Goal: Transaction & Acquisition: Purchase product/service

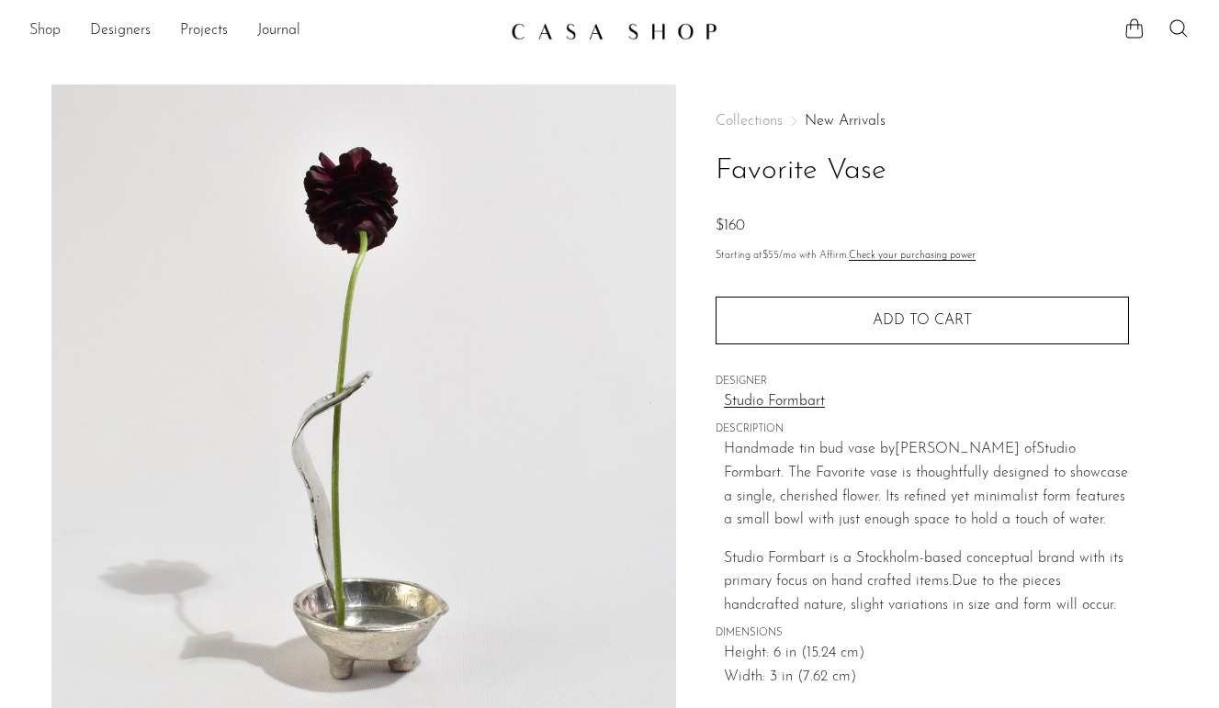
click at [61, 25] on link "Shop" at bounding box center [44, 31] width 31 height 24
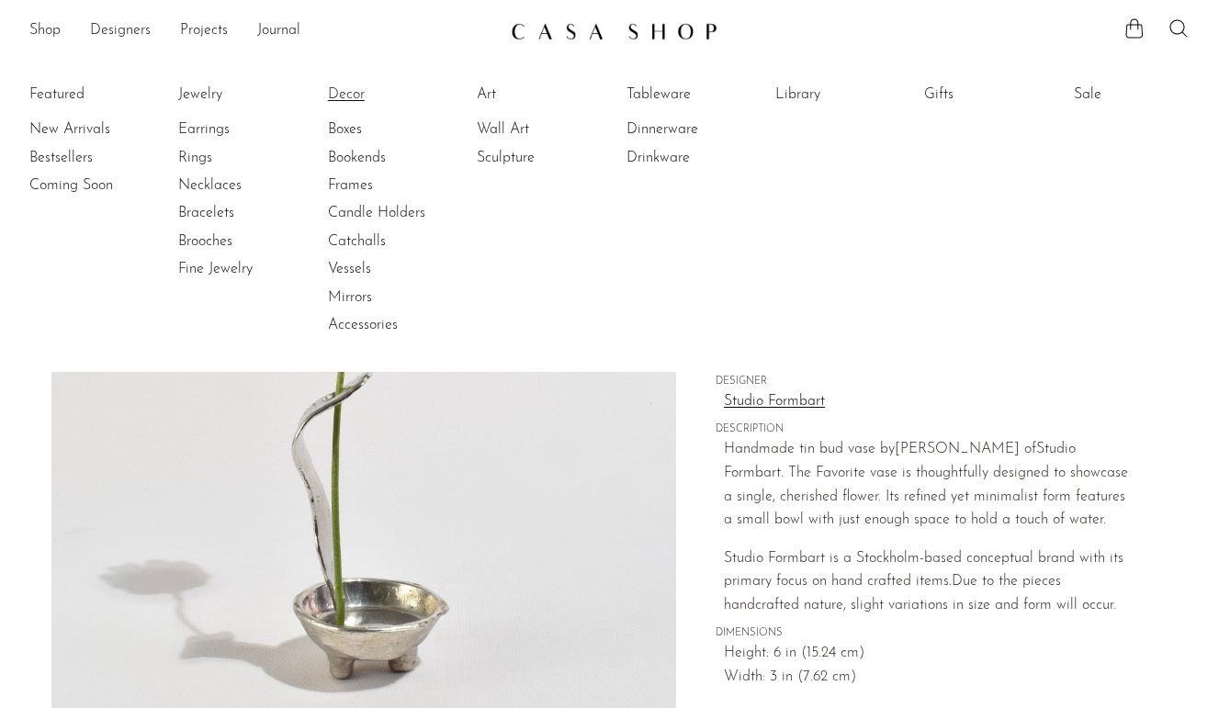
click at [349, 101] on link "Decor" at bounding box center [397, 95] width 138 height 20
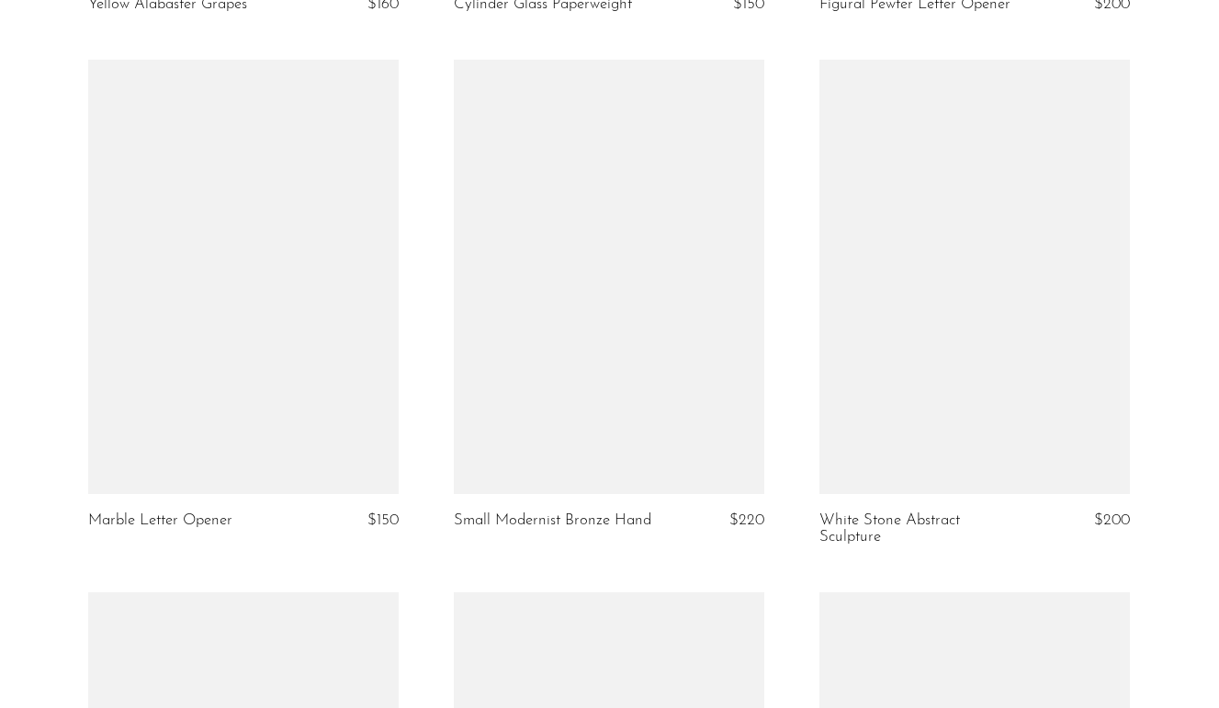
scroll to position [4312, 0]
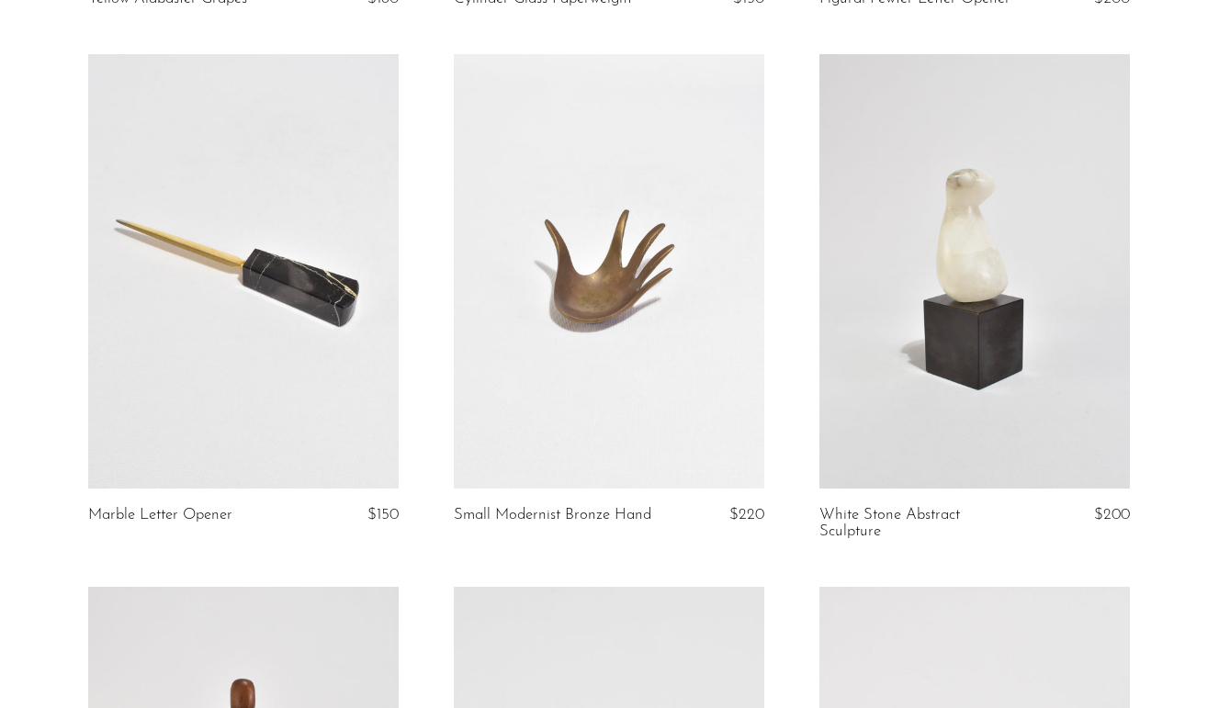
click at [564, 333] on link at bounding box center [609, 271] width 311 height 435
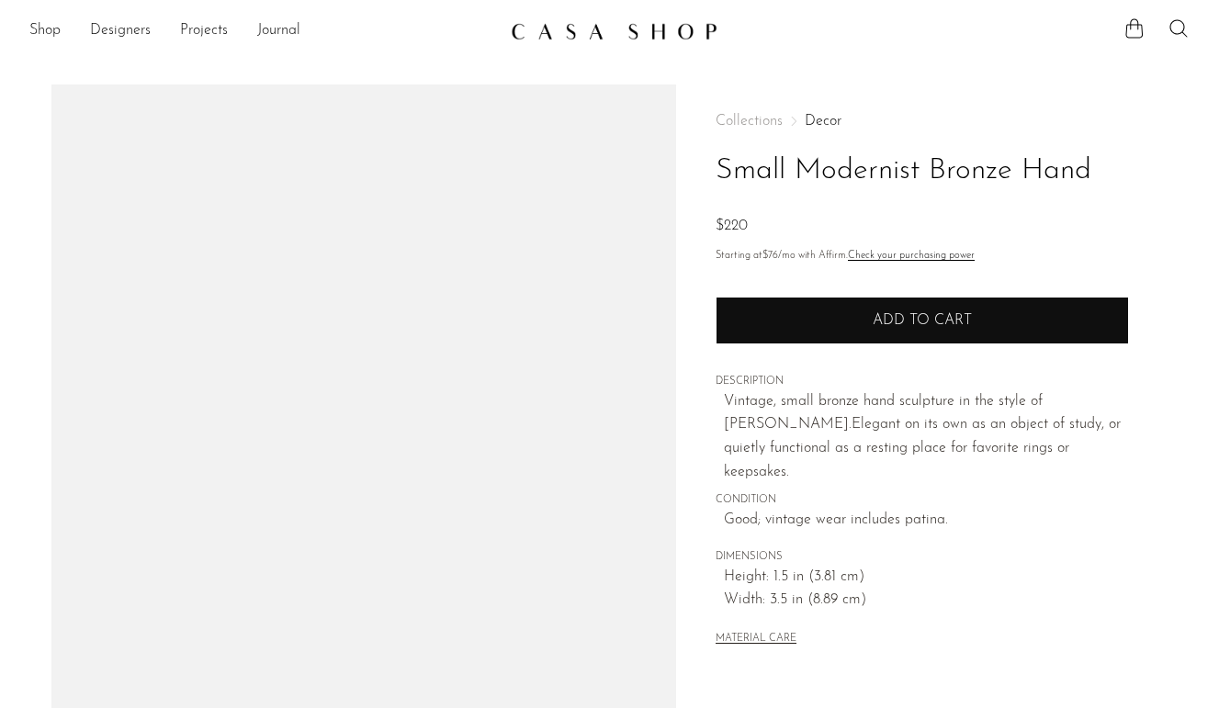
click at [844, 322] on button "Add to cart" at bounding box center [922, 321] width 413 height 48
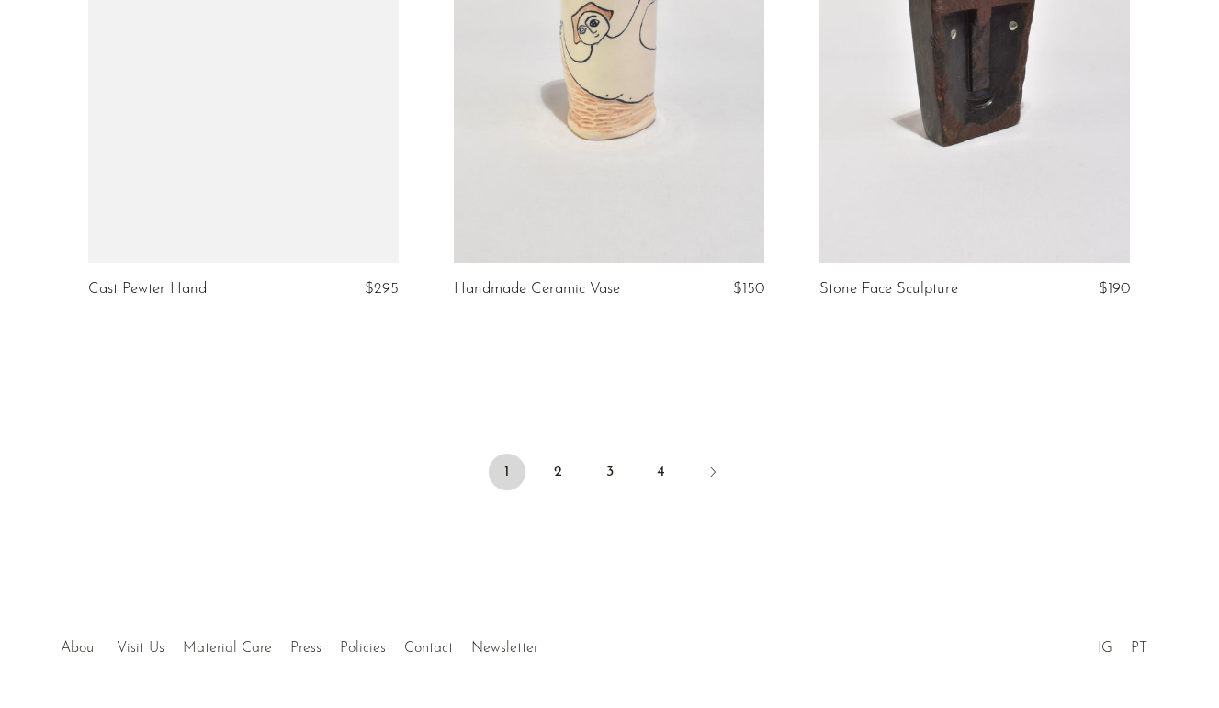
scroll to position [6161, 0]
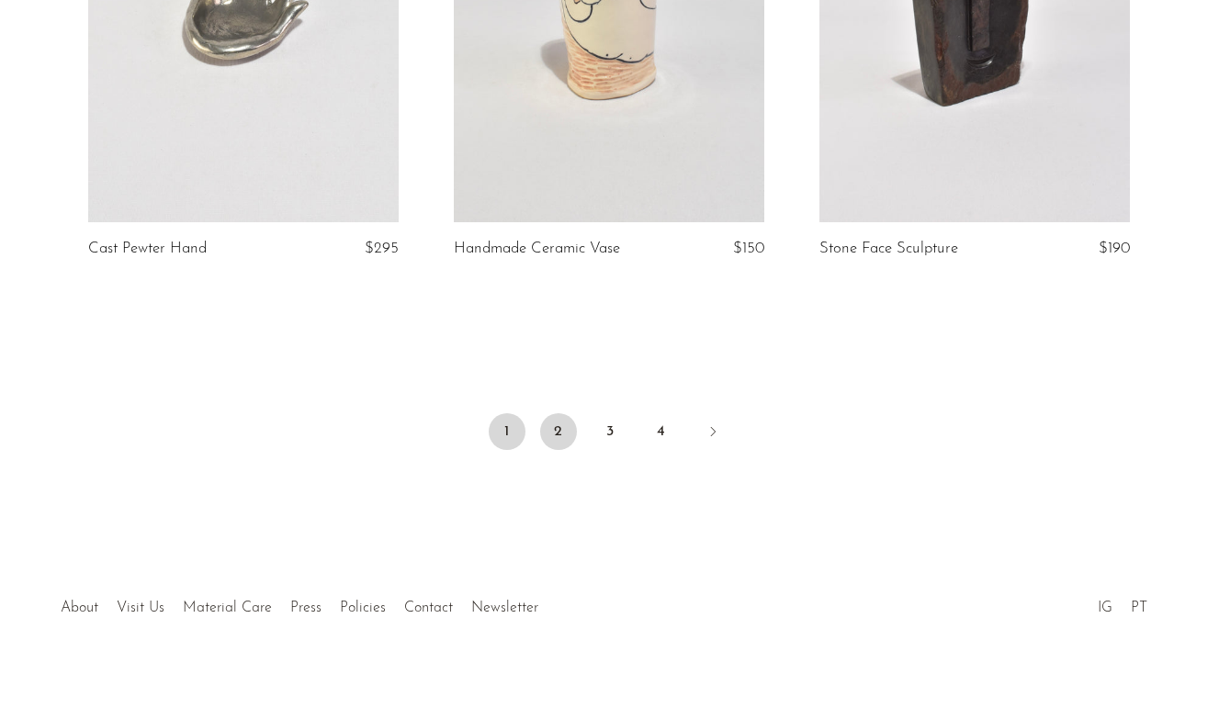
click at [560, 438] on link "2" at bounding box center [558, 431] width 37 height 37
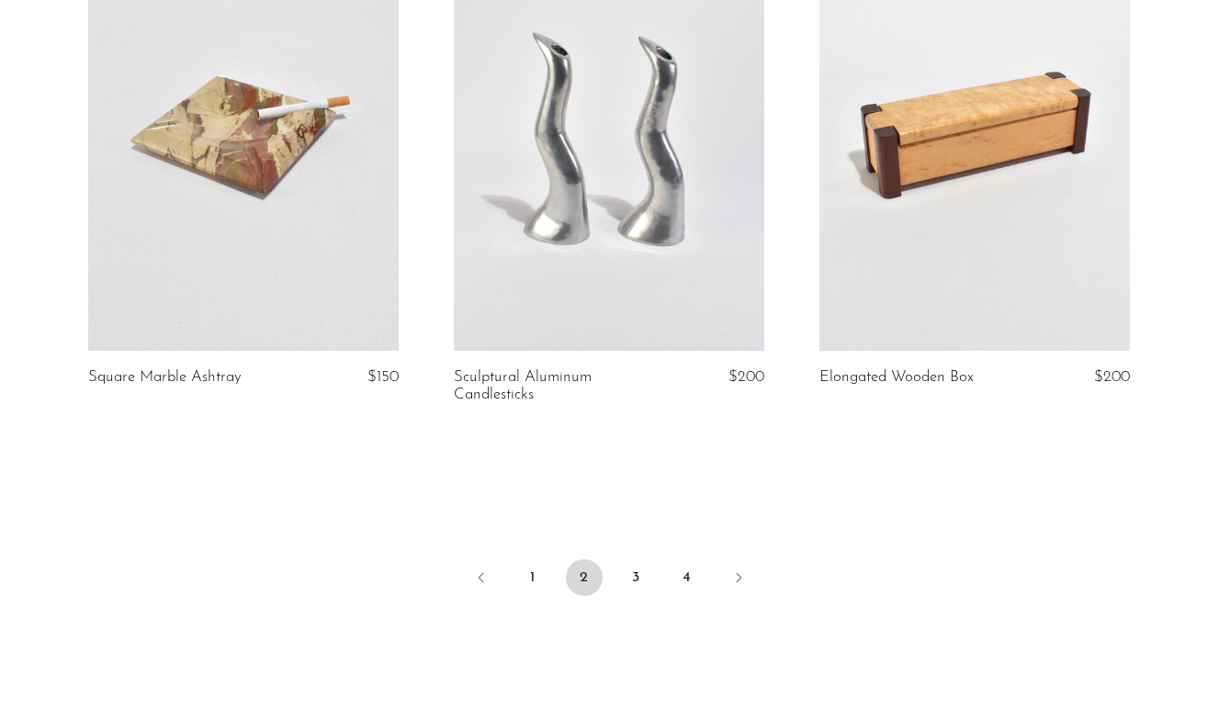
scroll to position [6134, 0]
